Goal: Information Seeking & Learning: Learn about a topic

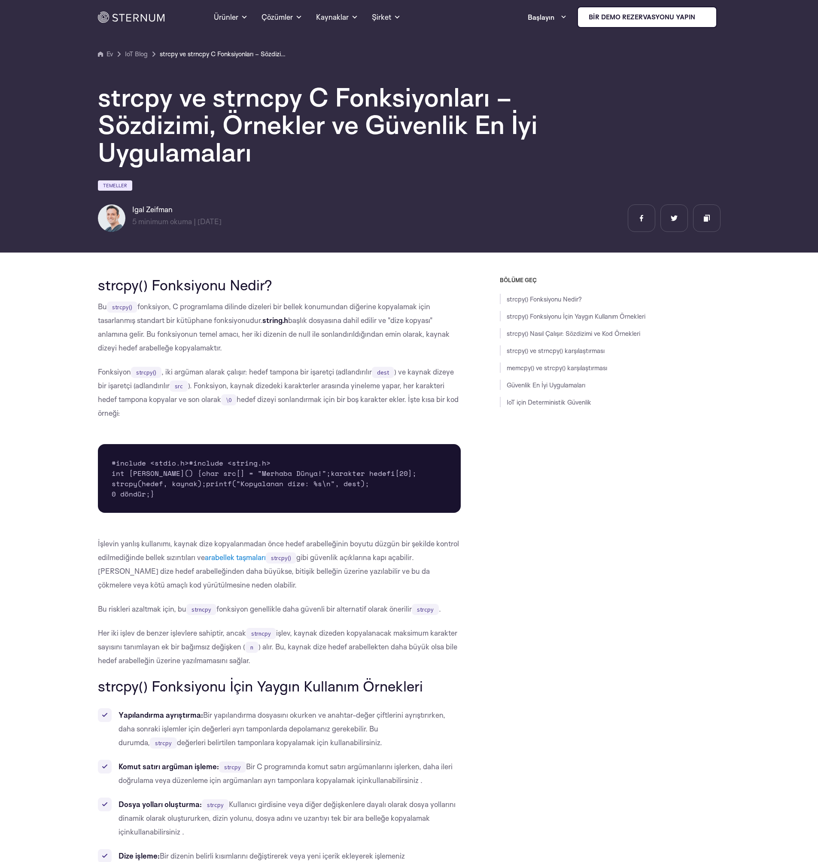
click at [275, 513] on pre "#include <stdio.h> #include <string.h> int ana() { char src[] = "Merhaba Dünya!…" at bounding box center [279, 478] width 363 height 69
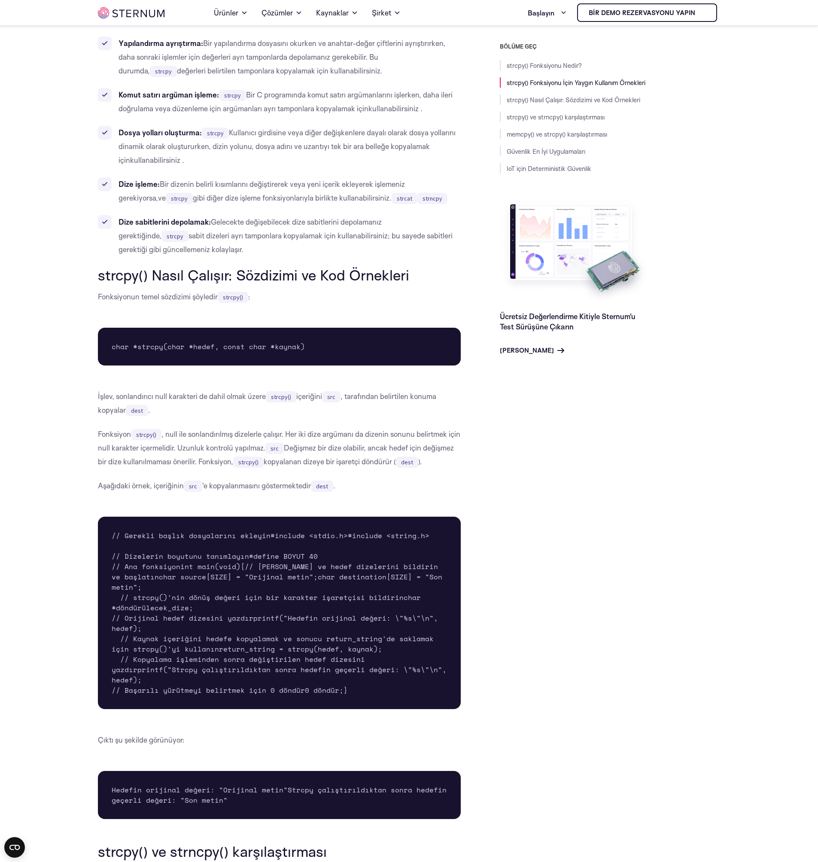
scroll to position [717, 0]
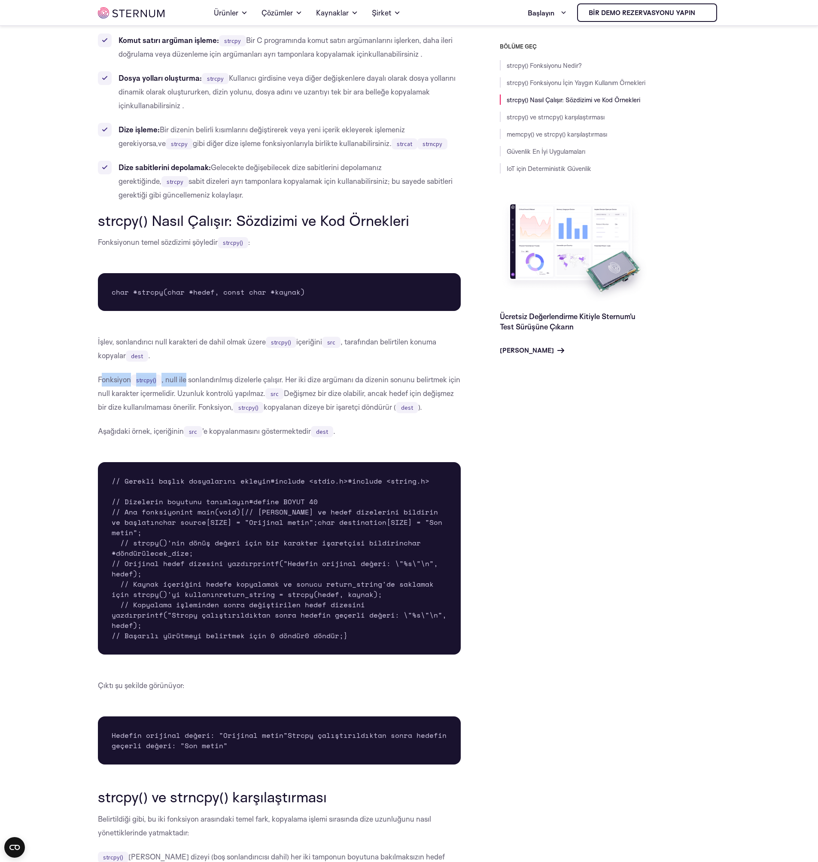
drag, startPoint x: 100, startPoint y: 459, endPoint x: 187, endPoint y: 462, distance: 86.8
click at [187, 414] on p "Fonksiyon strcpy() , null ile sonlandırılmış dizelerle çalışır. Her iki dize ar…" at bounding box center [279, 393] width 363 height 41
click at [187, 398] on font ", null ile sonlandırılmış dizelerle çalışır. Her iki dize argümanı da dizenin s…" at bounding box center [279, 386] width 362 height 23
drag, startPoint x: 95, startPoint y: 476, endPoint x: 256, endPoint y: 474, distance: 161.1
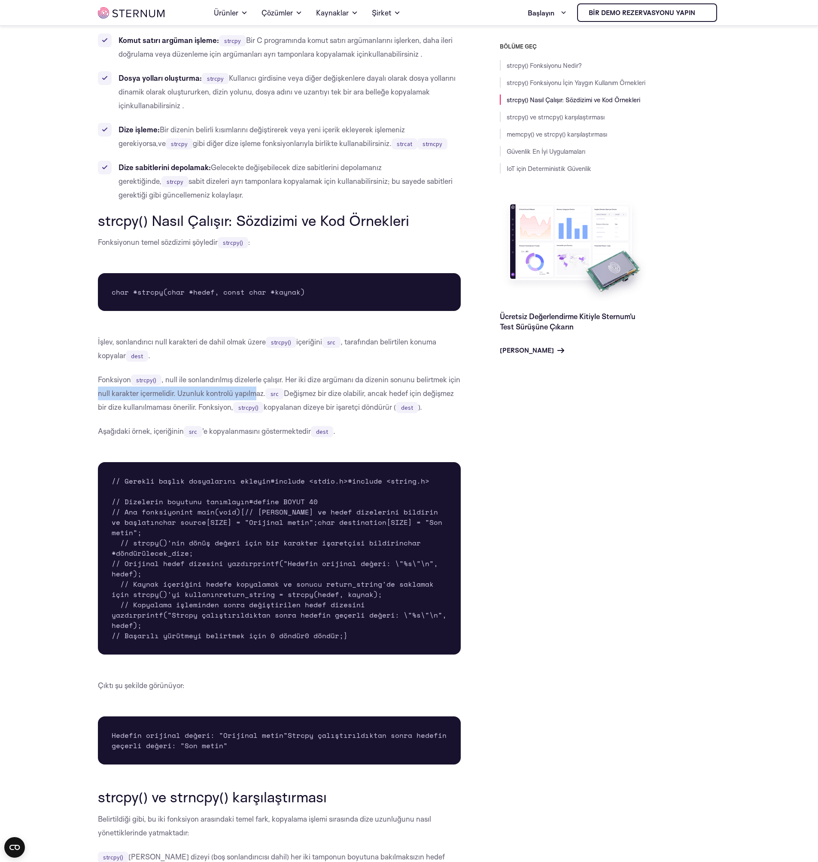
click at [256, 398] on font ", null ile sonlandırılmış dizelerle çalışır. Her iki dize argümanı da dizenin s…" at bounding box center [279, 386] width 362 height 23
drag, startPoint x: 95, startPoint y: 493, endPoint x: 207, endPoint y: 494, distance: 112.5
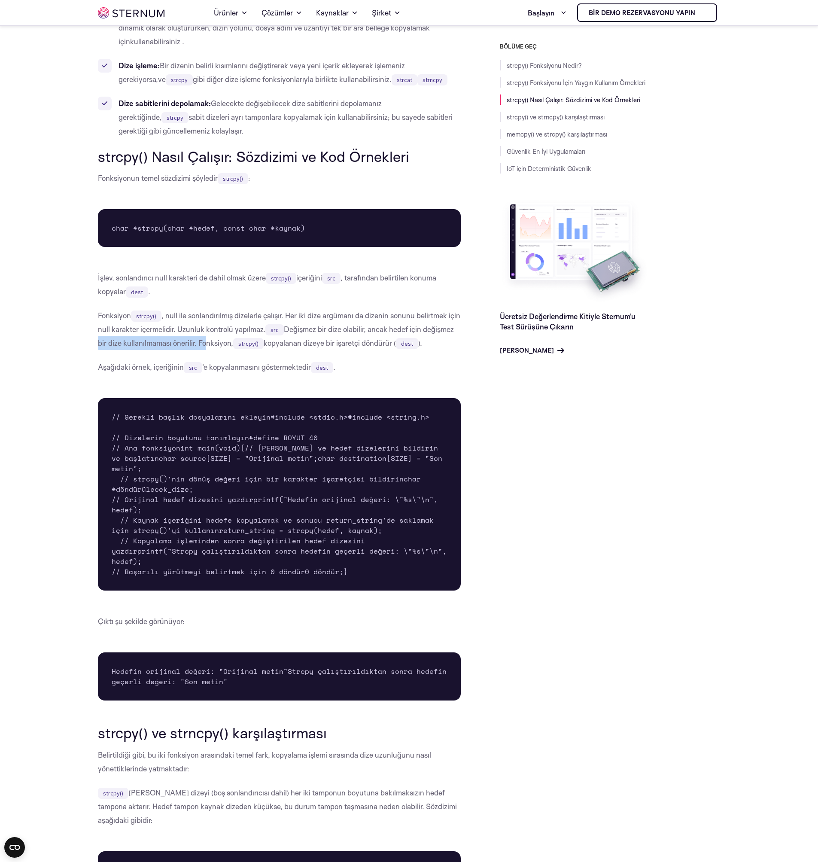
scroll to position [872, 0]
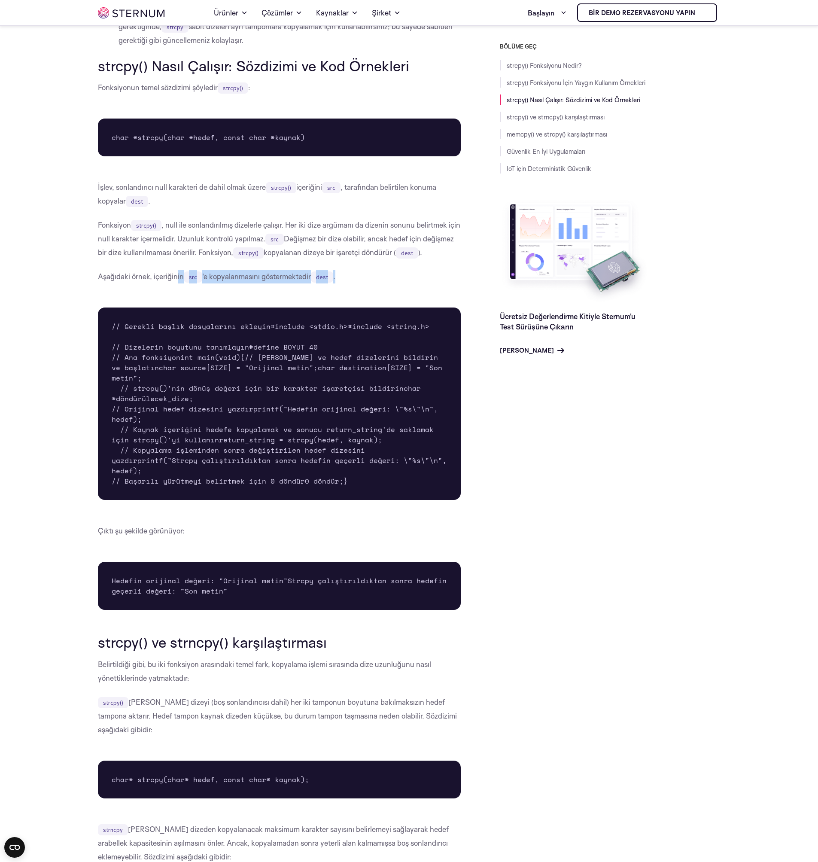
drag, startPoint x: 177, startPoint y: 359, endPoint x: 332, endPoint y: 367, distance: 155.6
click at [332, 367] on div "strcpy() Fonksiyonu Nedir? Bu strcpy() fonksiyon, C programlama dilinde dizeler…" at bounding box center [279, 834] width 363 height 2884
drag, startPoint x: 348, startPoint y: 356, endPoint x: 198, endPoint y: 367, distance: 149.8
click at [201, 367] on div "strcpy() Fonksiyonu Nedir? Bu strcpy() fonksiyon, C programlama dilinde dizeler…" at bounding box center [279, 834] width 363 height 2884
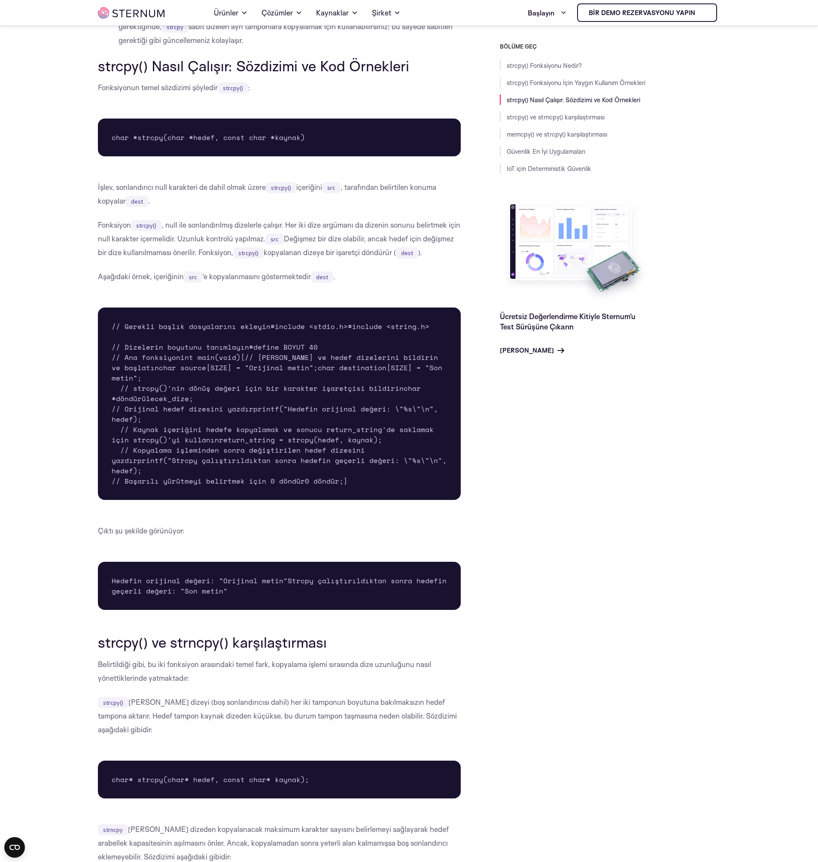
click at [198, 367] on div "strcpy() Fonksiyonu Nedir? Bu strcpy() fonksiyon, C programlama dilinde dizeler…" at bounding box center [279, 834] width 363 height 2884
drag, startPoint x: 125, startPoint y: 457, endPoint x: 250, endPoint y: 453, distance: 125.1
click at [250, 453] on pre "// Gerekli başlık dosyalarını ekleyin #include <stdio.h> #include <string.h> //…" at bounding box center [279, 404] width 363 height 192
drag, startPoint x: 116, startPoint y: 474, endPoint x: 187, endPoint y: 466, distance: 71.8
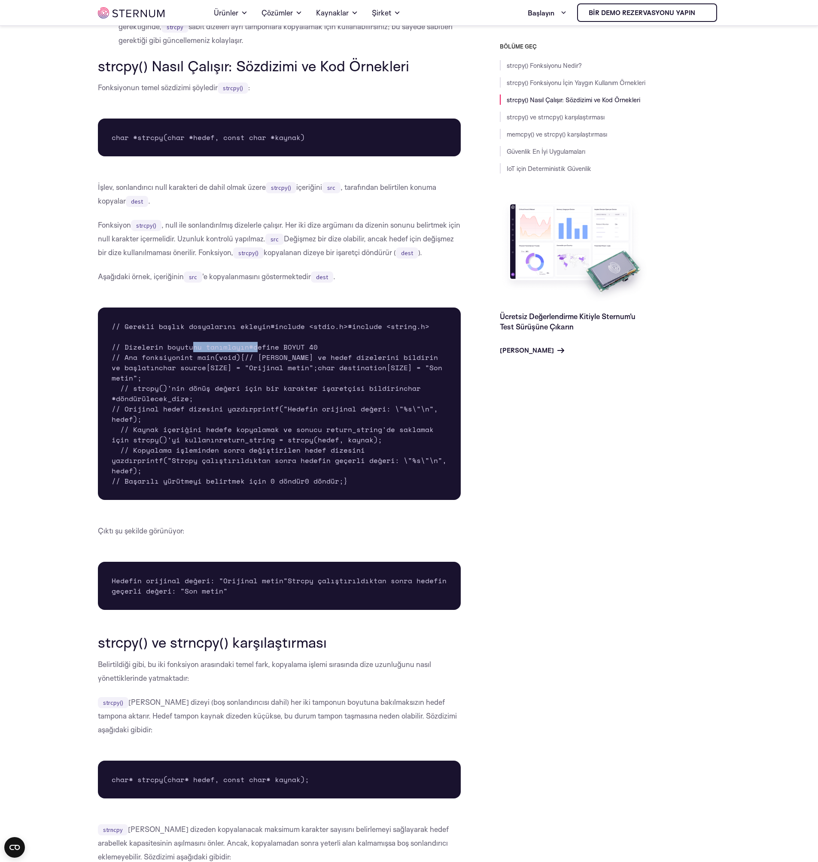
click at [187, 466] on pre "// Gerekli başlık dosyalarını ekleyin #include <stdio.h> #include <string.h> //…" at bounding box center [279, 404] width 363 height 192
click at [188, 352] on font "// Dizelerin boyutunu tanımlayın" at bounding box center [180, 347] width 137 height 10
drag, startPoint x: 119, startPoint y: 491, endPoint x: 175, endPoint y: 494, distance: 56.3
click at [175, 362] on font "// Ana fonksiyon" at bounding box center [146, 357] width 69 height 10
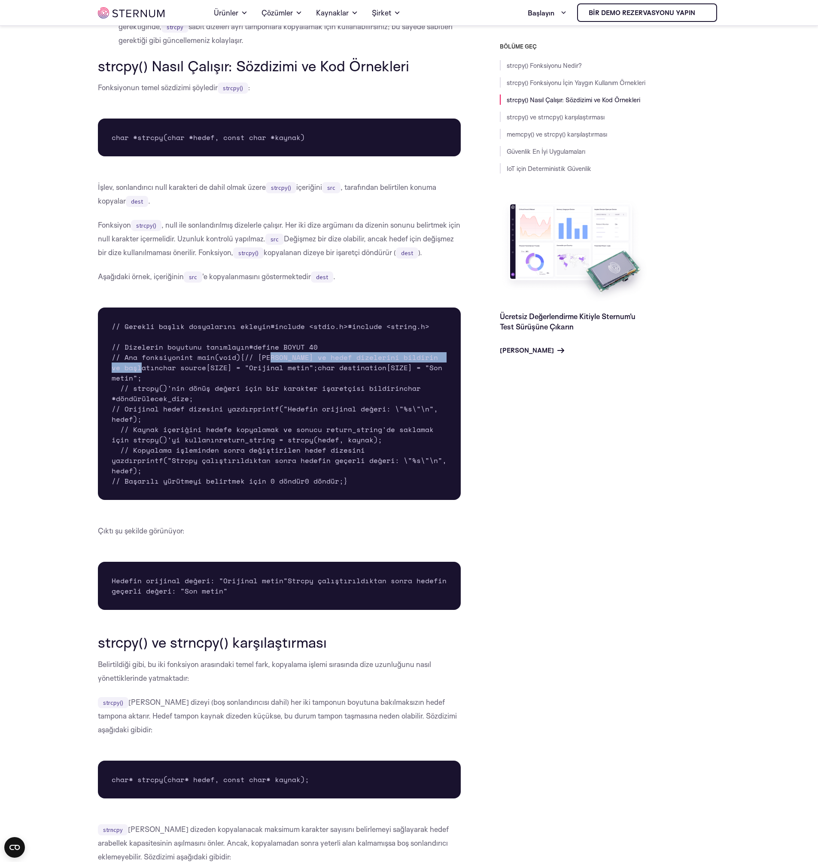
drag, startPoint x: 132, startPoint y: 519, endPoint x: 338, endPoint y: 520, distance: 206.2
click at [338, 500] on pre "// Gerekli başlık dosyalarını ekleyin #include <stdio.h> #include <string.h> //…" at bounding box center [279, 404] width 363 height 192
drag, startPoint x: 408, startPoint y: 563, endPoint x: 159, endPoint y: 588, distance: 250.4
click at [160, 500] on pre "// Gerekli başlık dosyalarını ekleyin #include <stdio.h> #include <string.h> //…" at bounding box center [279, 404] width 363 height 192
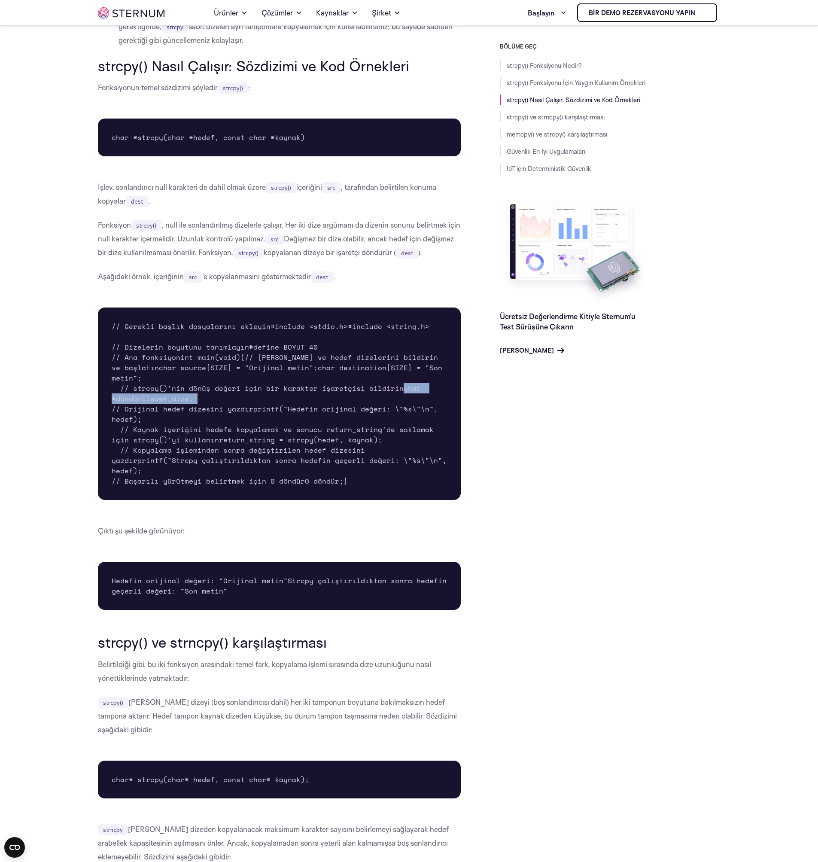
click at [157, 500] on pre "// Gerekli başlık dosyalarını ekleyin #include <stdio.h> #include <string.h> //…" at bounding box center [279, 404] width 363 height 192
drag, startPoint x: 128, startPoint y: 596, endPoint x: 192, endPoint y: 594, distance: 64.0
click at [192, 414] on font "// Orijinal hedef dizesini yazdır" at bounding box center [183, 409] width 142 height 10
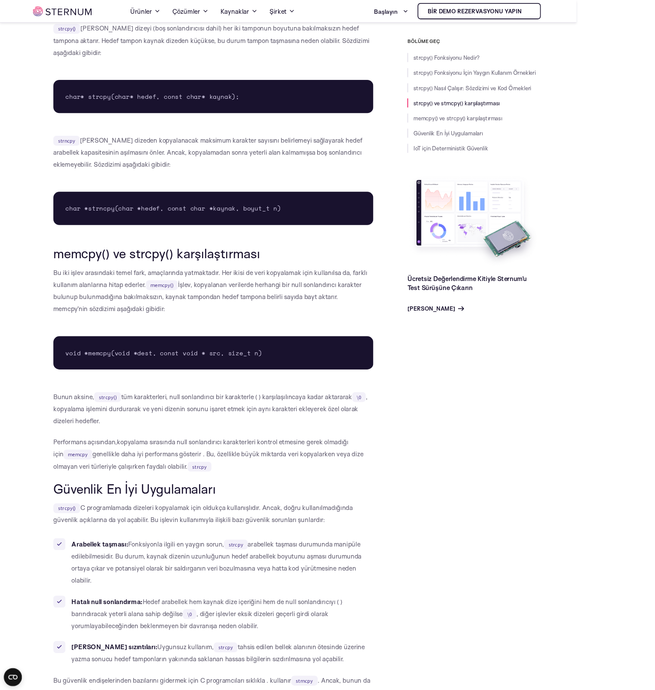
scroll to position [1542, 0]
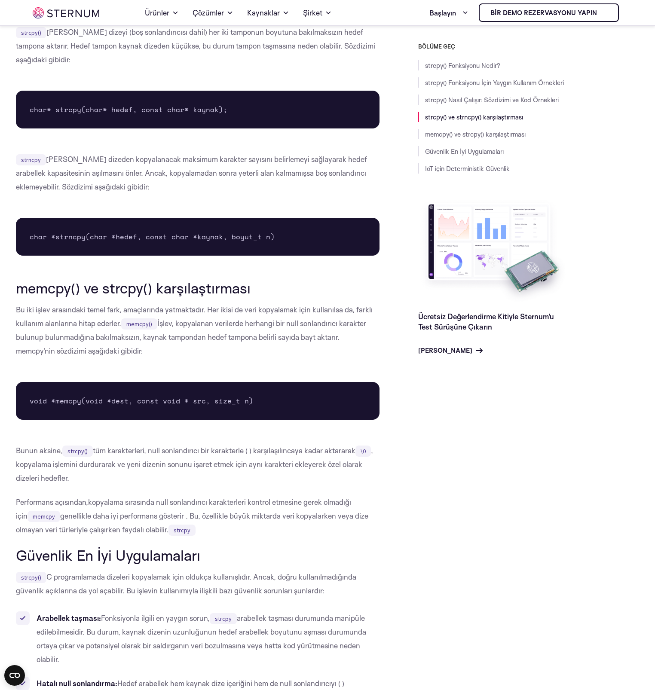
drag, startPoint x: 60, startPoint y: 259, endPoint x: 69, endPoint y: 228, distance: 31.8
click at [69, 228] on div "strcpy() Fonksiyonu Nedir? Bu strcpy() fonksiyon, C programlama dilinde dizeler…" at bounding box center [197, 178] width 363 height 2912
drag, startPoint x: 232, startPoint y: 274, endPoint x: 264, endPoint y: 276, distance: 32.3
click at [264, 67] on p "strcpy() [PERSON_NAME] dizeyi (boş sonlandırıcısı dahil) her iki tamponun boyut…" at bounding box center [197, 45] width 363 height 41
click at [168, 64] on font "[PERSON_NAME] dizeyi (boş sonlandırıcısı dahil) her iki tamponun boyutuna bakıl…" at bounding box center [195, 45] width 359 height 37
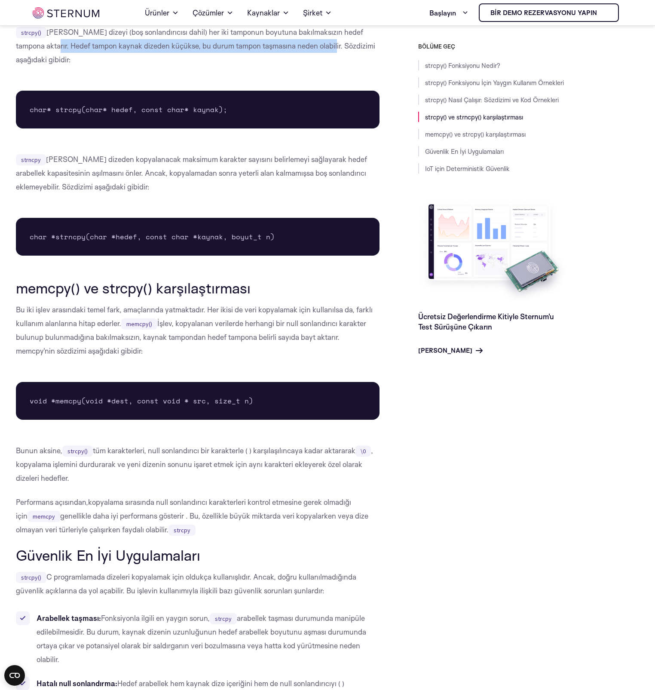
drag, startPoint x: 23, startPoint y: 292, endPoint x: 300, endPoint y: 289, distance: 276.6
click at [300, 64] on font "[PERSON_NAME] dizeyi (boş sonlandırıcısı dahil) her iki tamponun boyutuna bakıl…" at bounding box center [195, 45] width 359 height 37
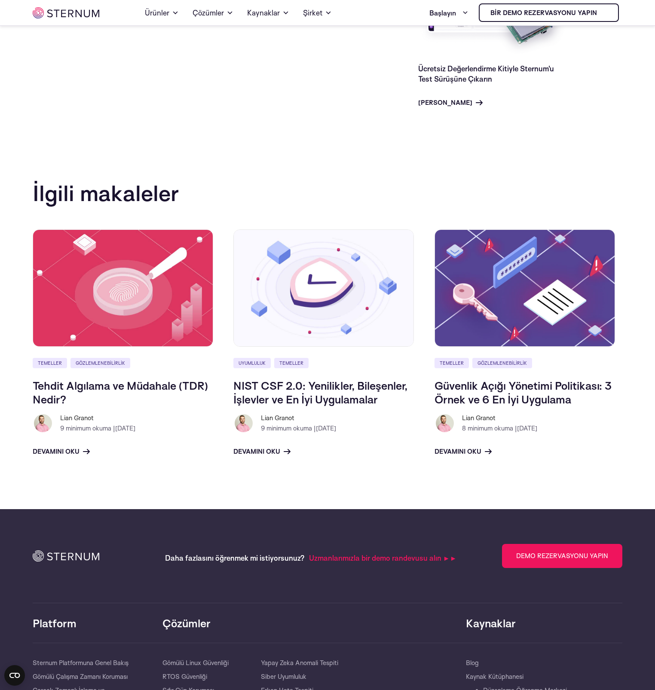
scroll to position [3356, 0]
